Goal: Information Seeking & Learning: Find specific fact

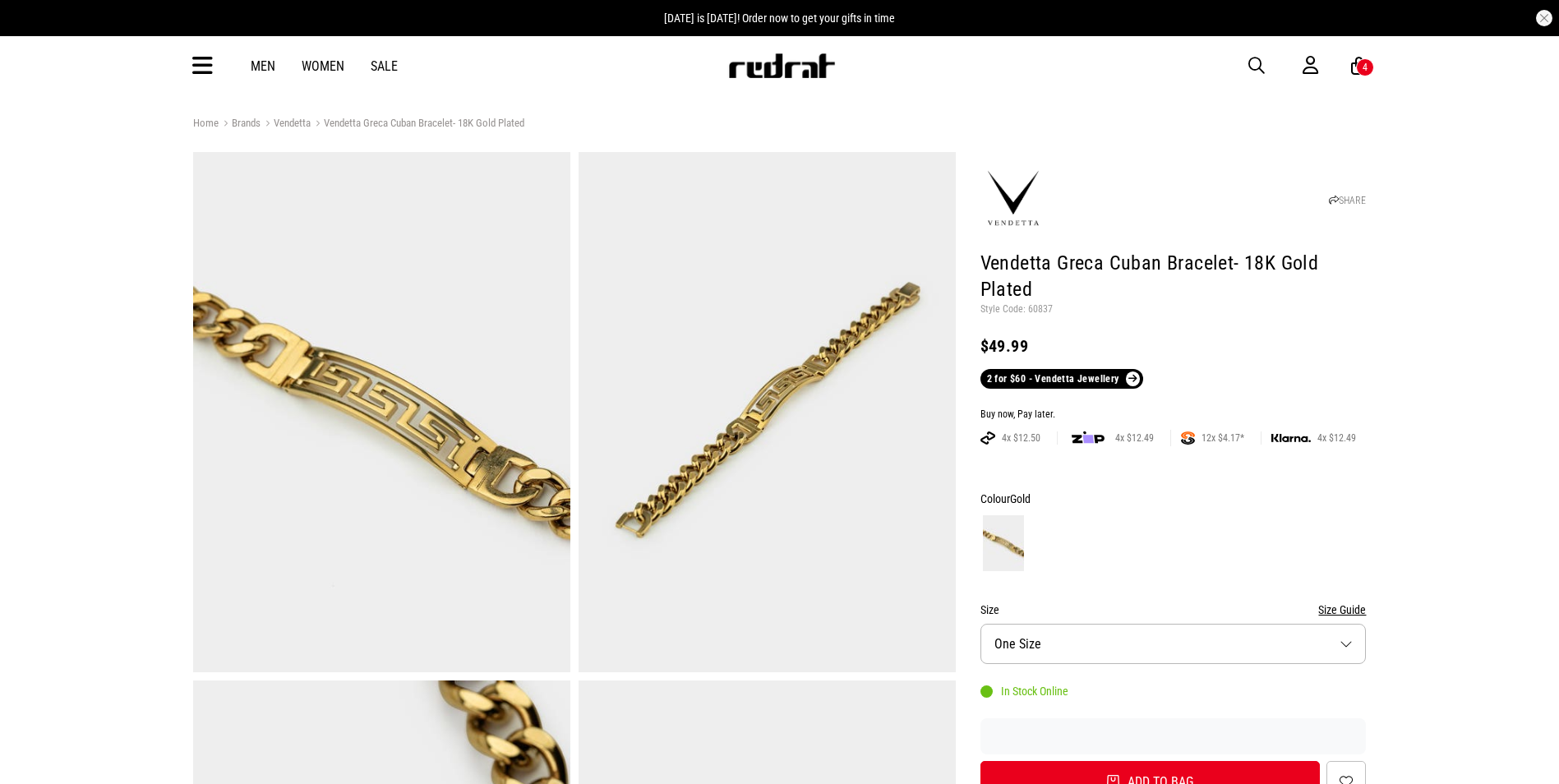
click at [1260, 69] on span "button" at bounding box center [1256, 65] width 16 height 20
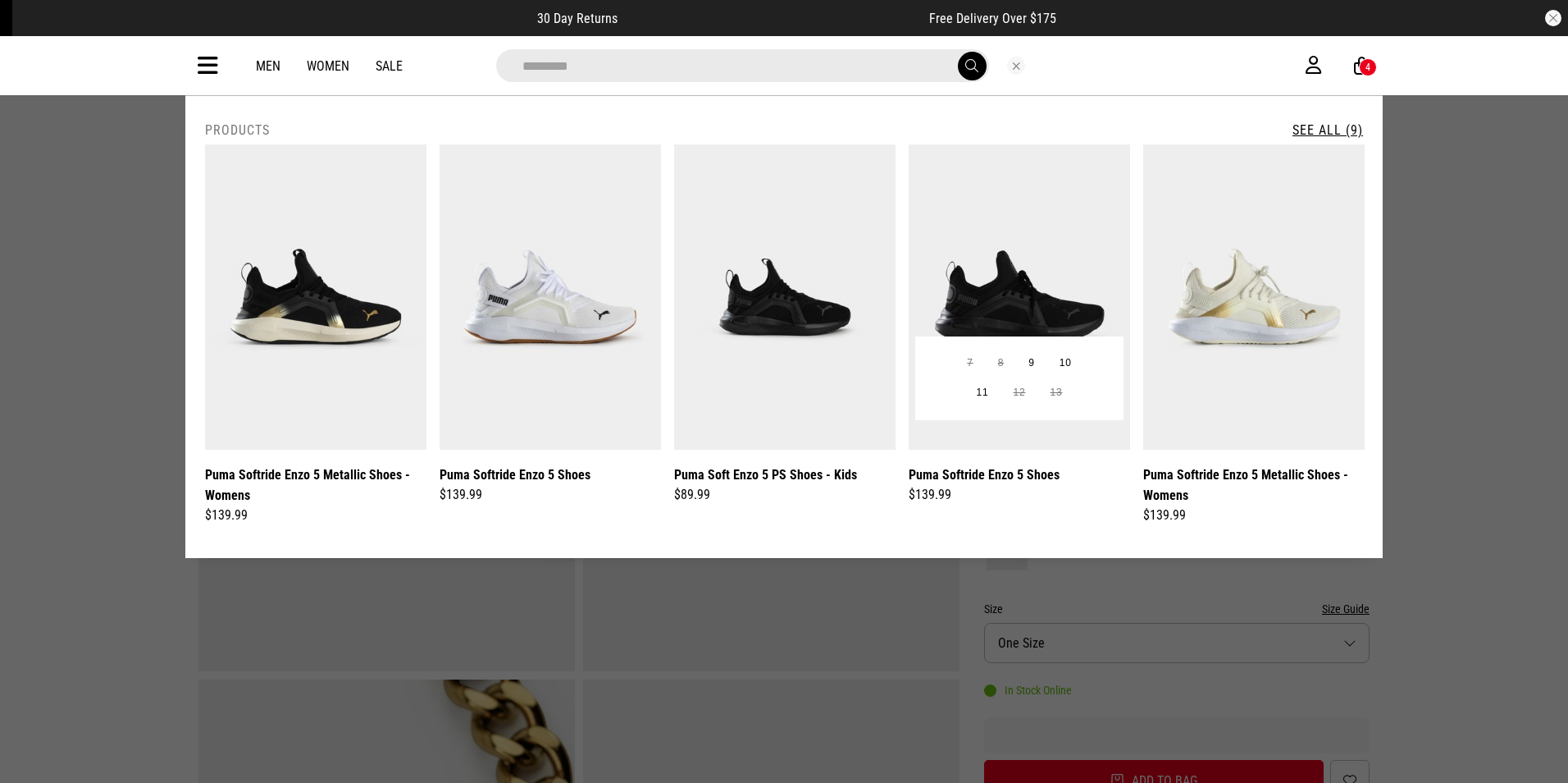
type input "*********"
click at [1021, 291] on img at bounding box center [1020, 297] width 221 height 305
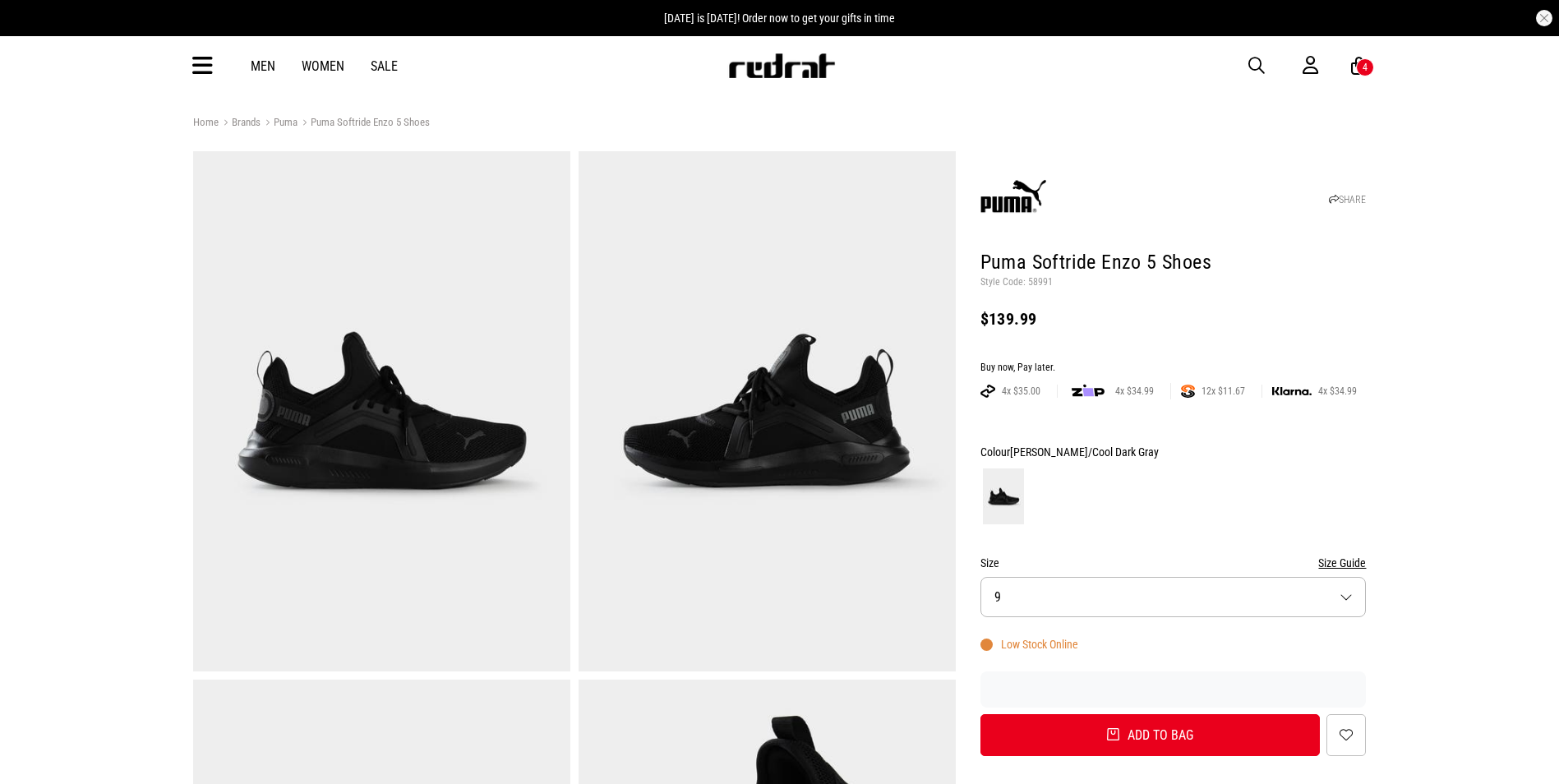
drag, startPoint x: 0, startPoint y: 0, endPoint x: 1056, endPoint y: 284, distance: 1093.5
click at [1056, 284] on p "Style Code: 58991" at bounding box center [1173, 282] width 387 height 13
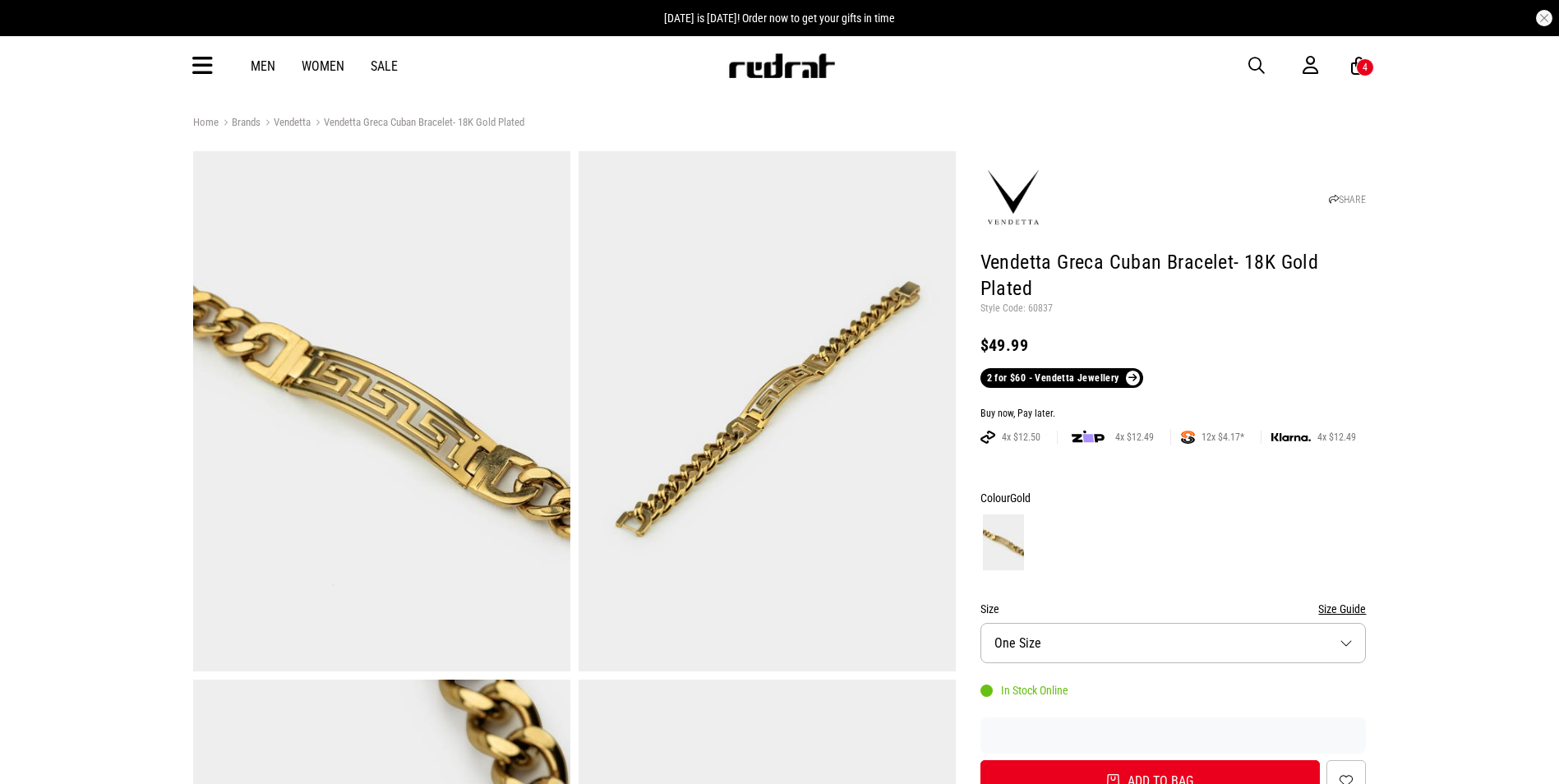
click at [1254, 65] on span "button" at bounding box center [1256, 65] width 16 height 20
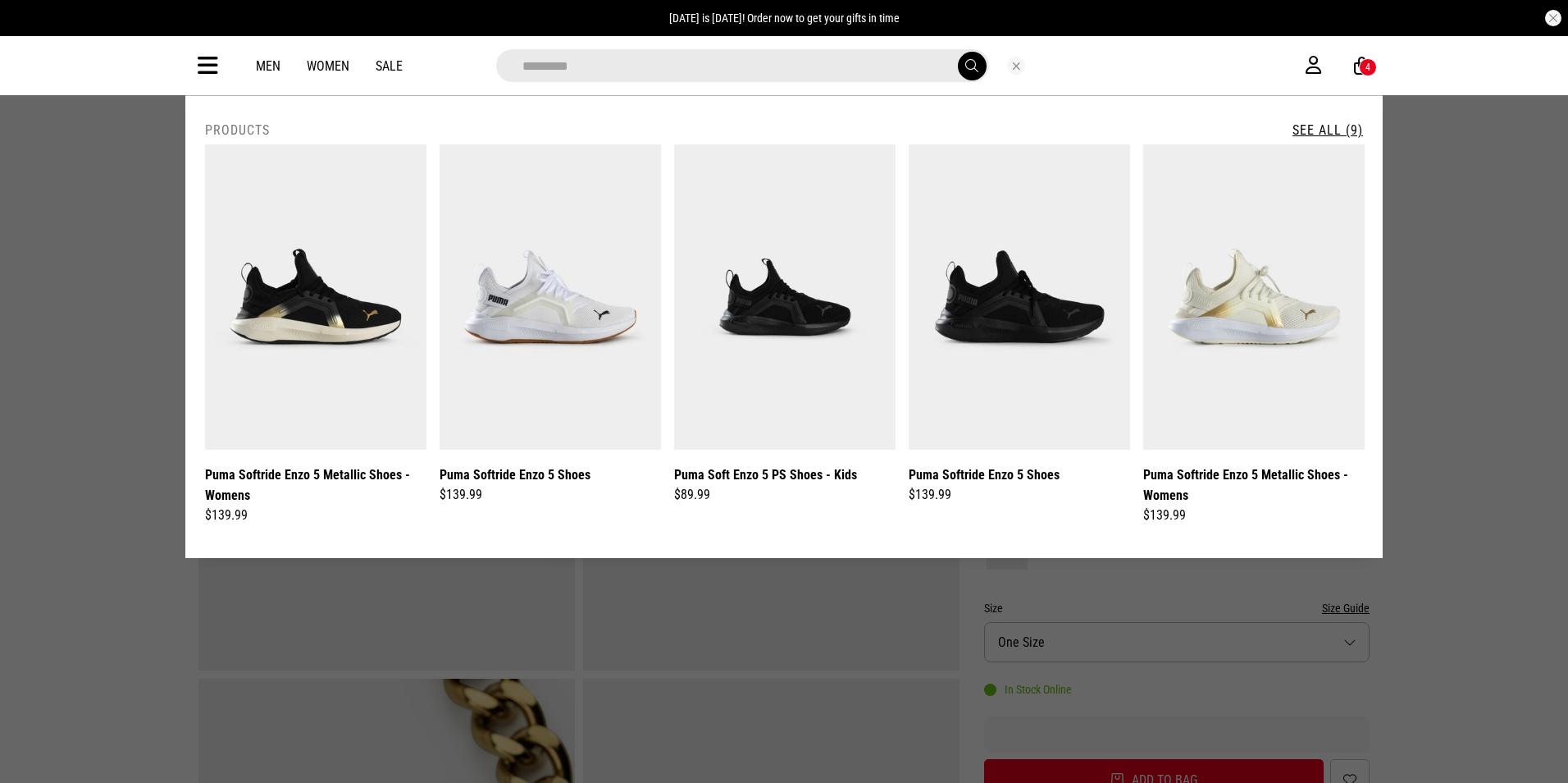
type input "*********"
click at [1320, 131] on link "See All (9)" at bounding box center [1328, 130] width 71 height 16
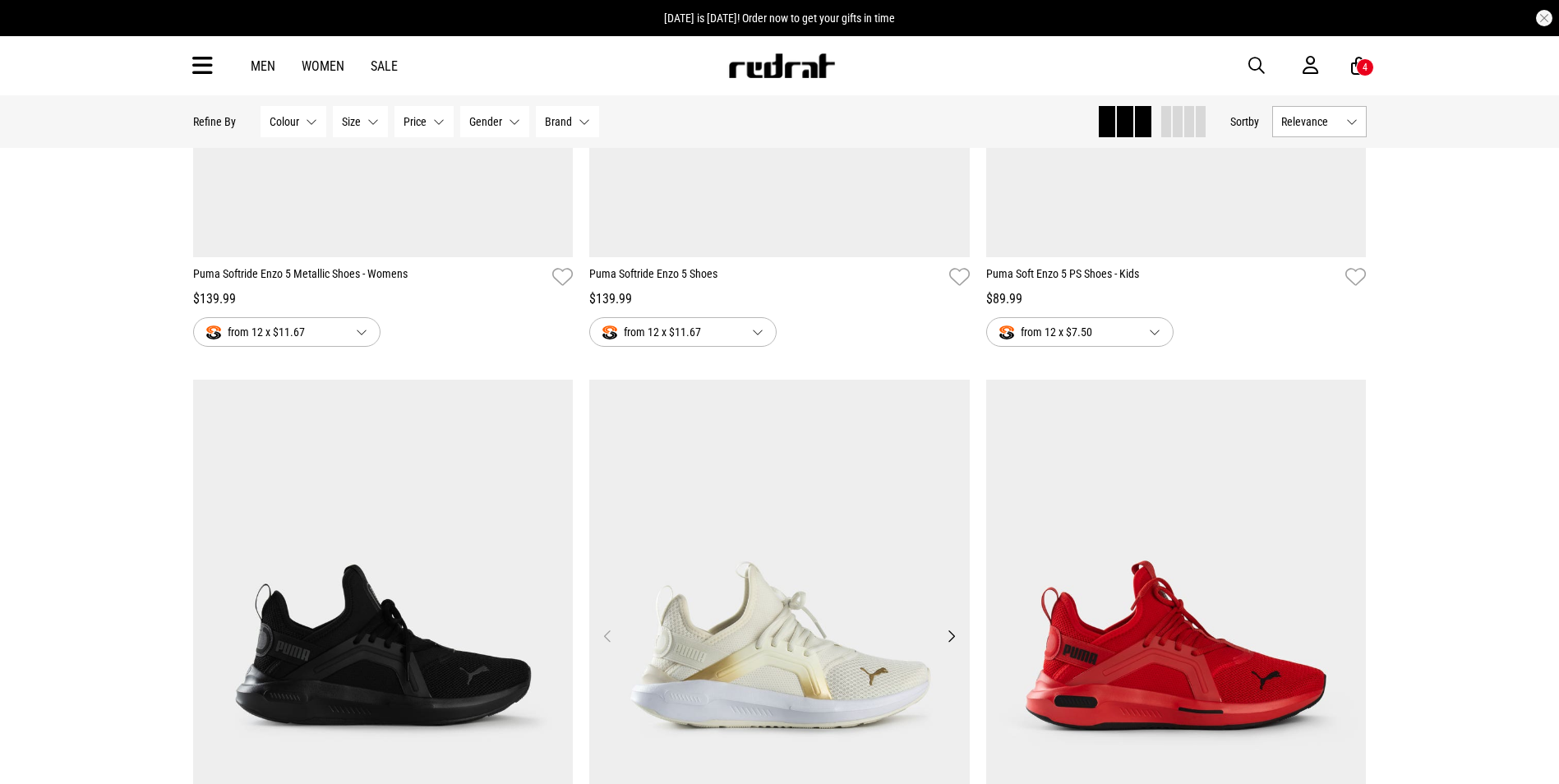
scroll to position [493, 0]
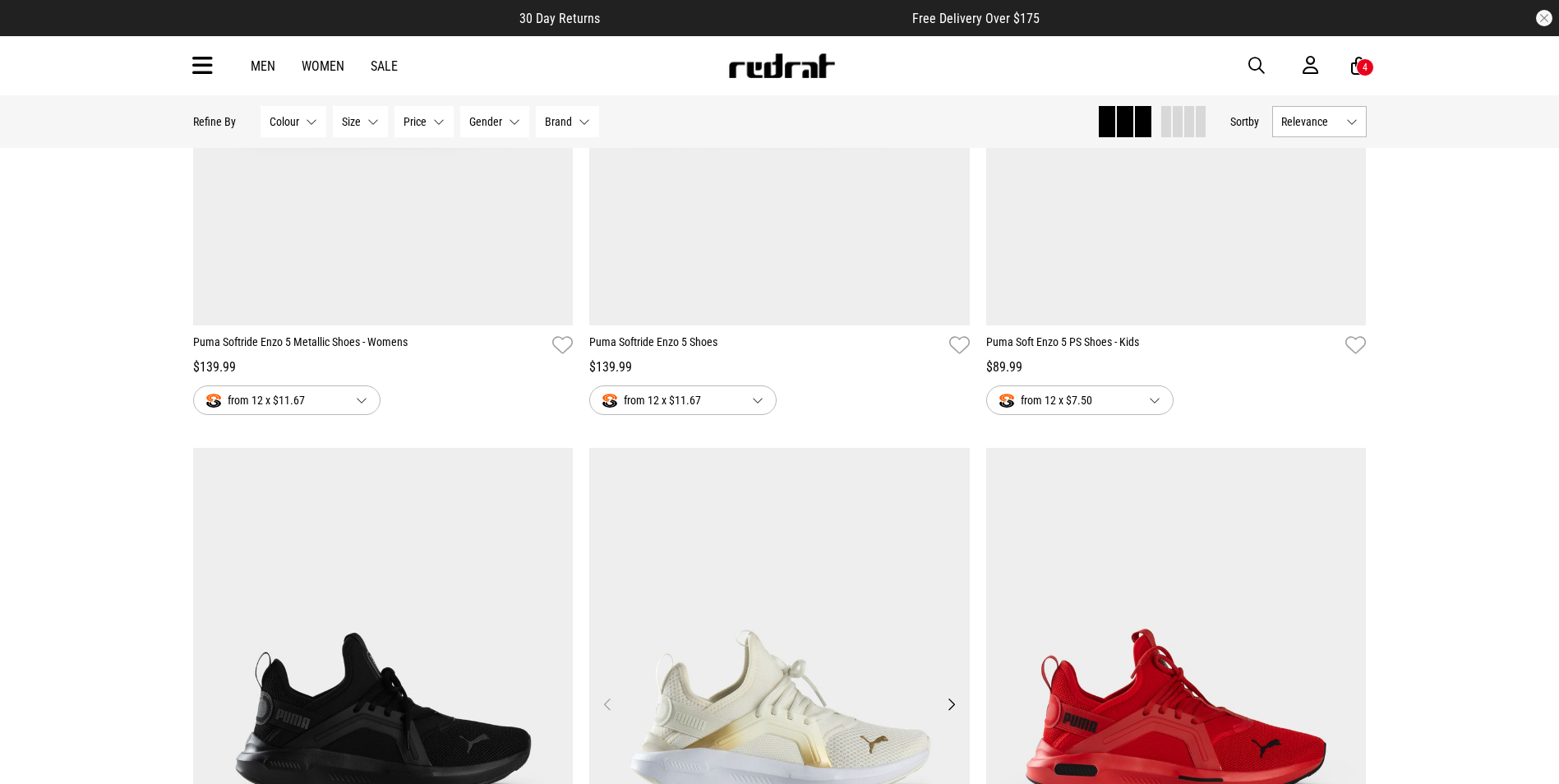
click at [737, 612] on img at bounding box center [779, 714] width 380 height 532
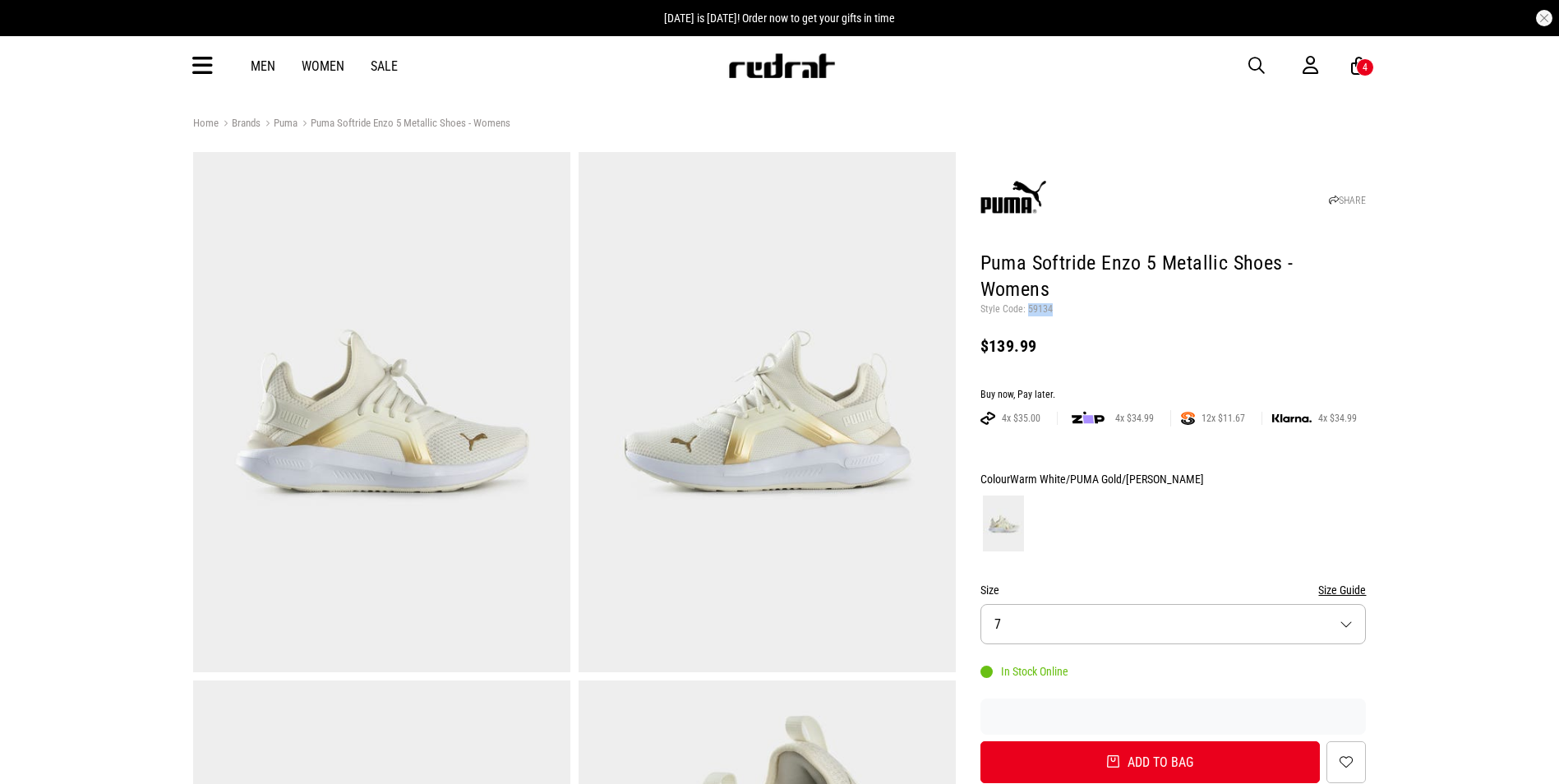
drag, startPoint x: 1056, startPoint y: 284, endPoint x: 1027, endPoint y: 287, distance: 29.2
click at [1027, 303] on p "Style Code: 59134" at bounding box center [1173, 309] width 387 height 13
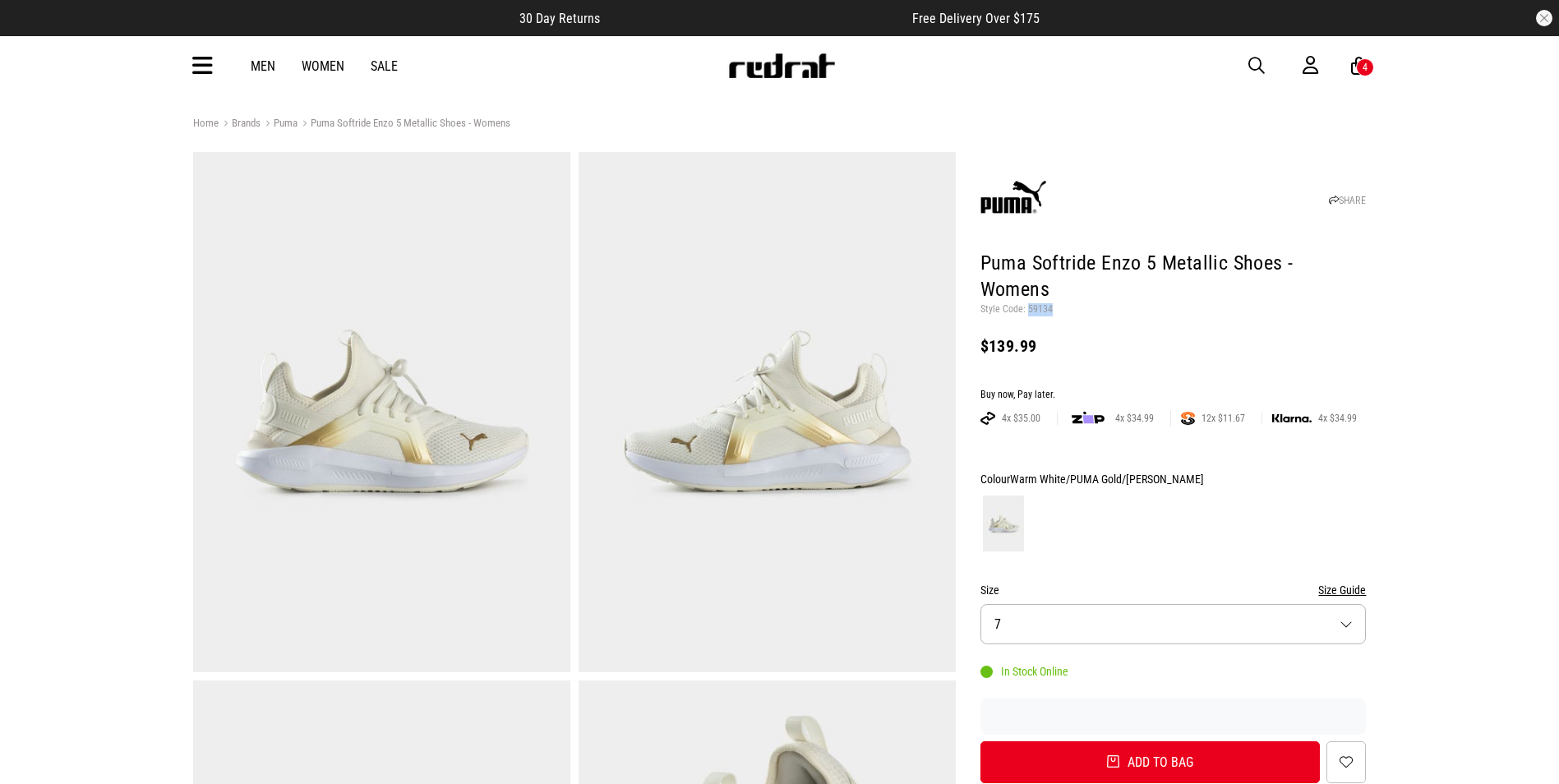
copy p "59134"
